Goal: Task Accomplishment & Management: Complete application form

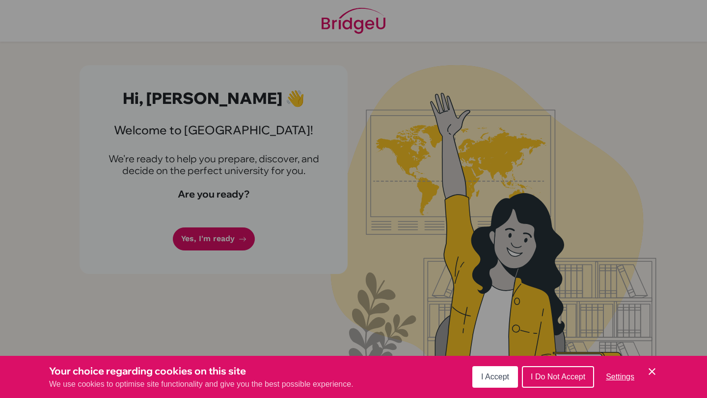
click at [452, 137] on div "Cookie Preferences" at bounding box center [353, 199] width 707 height 398
click at [150, 146] on div "Cookie Preferences" at bounding box center [353, 199] width 707 height 398
drag, startPoint x: 668, startPoint y: 40, endPoint x: 635, endPoint y: 42, distance: 32.4
click at [666, 40] on div "Cookie Preferences" at bounding box center [353, 199] width 707 height 398
click at [256, 249] on div "Cookie Preferences" at bounding box center [353, 199] width 707 height 398
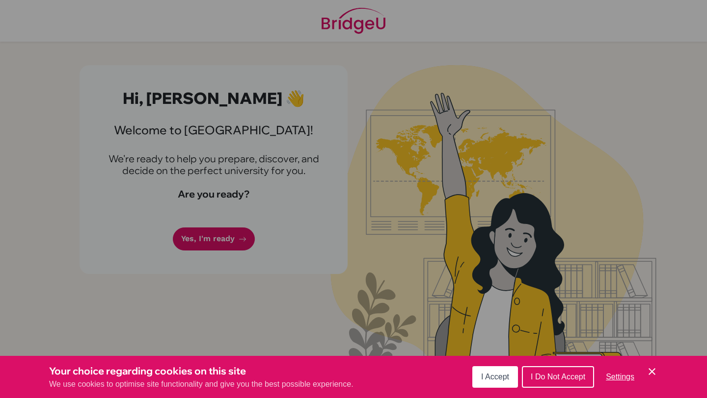
click at [204, 236] on div "Cookie Preferences" at bounding box center [353, 199] width 707 height 398
click at [204, 239] on div "Cookie Preferences" at bounding box center [353, 199] width 707 height 398
click at [490, 372] on button "I Accept" at bounding box center [495, 378] width 46 height 22
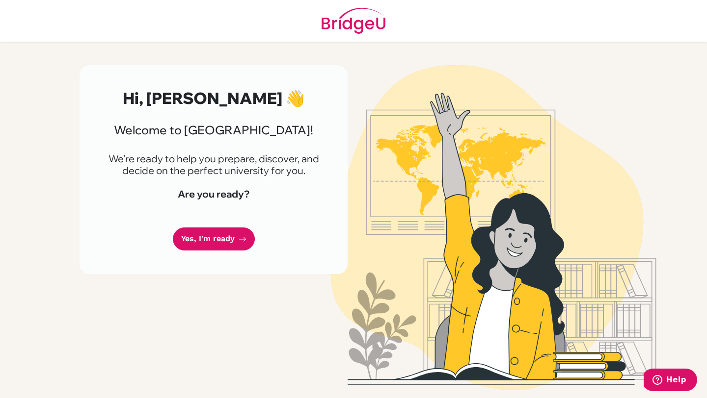
click at [203, 252] on div "Hi, [PERSON_NAME] 👋 Welcome to [GEOGRAPHIC_DATA]! We're ready to help you prepa…" at bounding box center [213, 169] width 268 height 209
click at [223, 238] on link "Yes, I'm ready" at bounding box center [214, 239] width 82 height 23
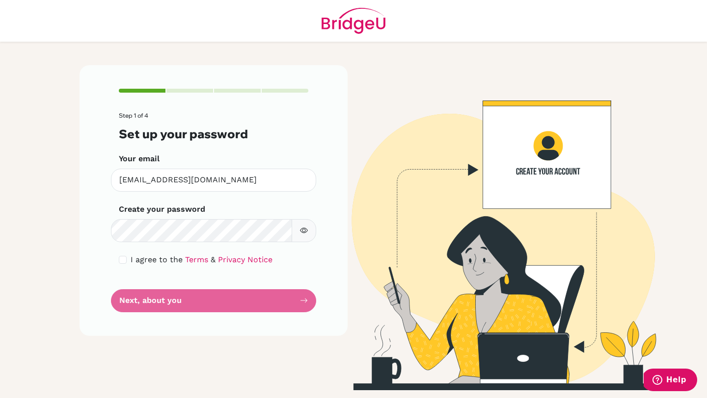
click at [396, 212] on img at bounding box center [492, 227] width 559 height 325
click at [154, 204] on label "Create your password" at bounding box center [162, 210] width 86 height 12
click at [369, 196] on img at bounding box center [492, 227] width 559 height 325
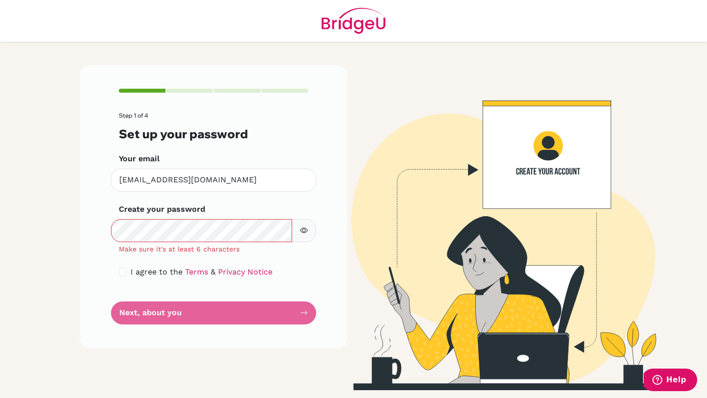
click at [298, 232] on button "button" at bounding box center [303, 230] width 25 height 23
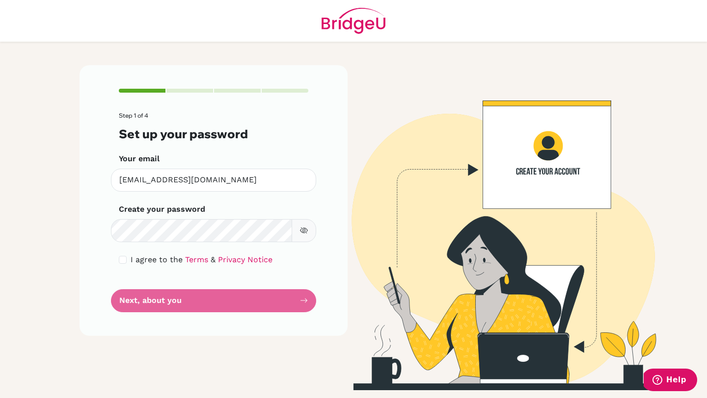
click at [304, 237] on button "button" at bounding box center [303, 230] width 25 height 23
click at [305, 234] on icon "button" at bounding box center [304, 231] width 8 height 8
click at [151, 302] on form "Step 1 of 4 Set up your password Your email [EMAIL_ADDRESS][DOMAIN_NAME] Invali…" at bounding box center [213, 212] width 189 height 200
click at [122, 259] on input "checkbox" at bounding box center [123, 260] width 8 height 8
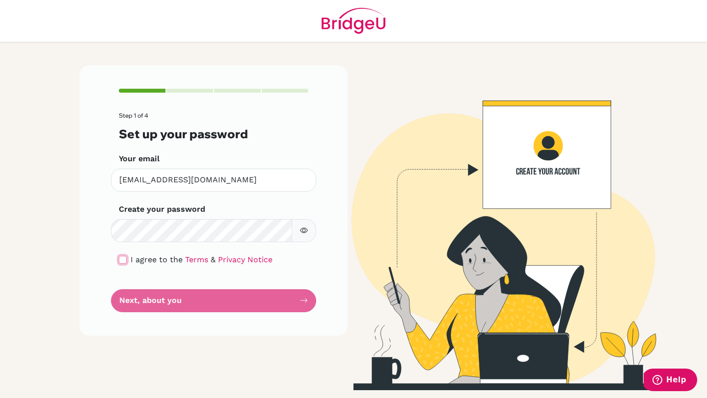
checkbox input "true"
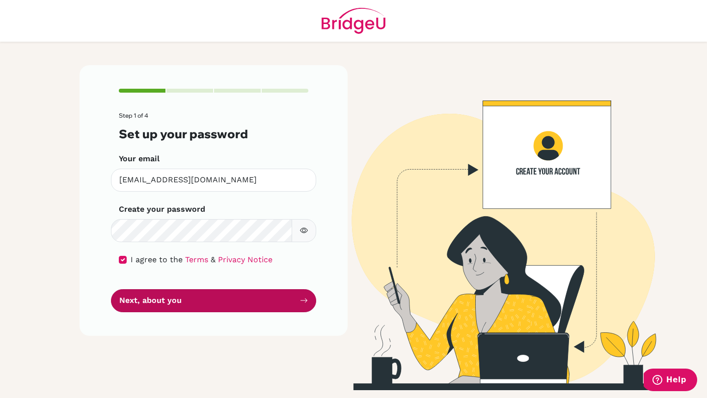
click at [172, 293] on button "Next, about you" at bounding box center [213, 301] width 205 height 23
